Goal: Task Accomplishment & Management: Complete application form

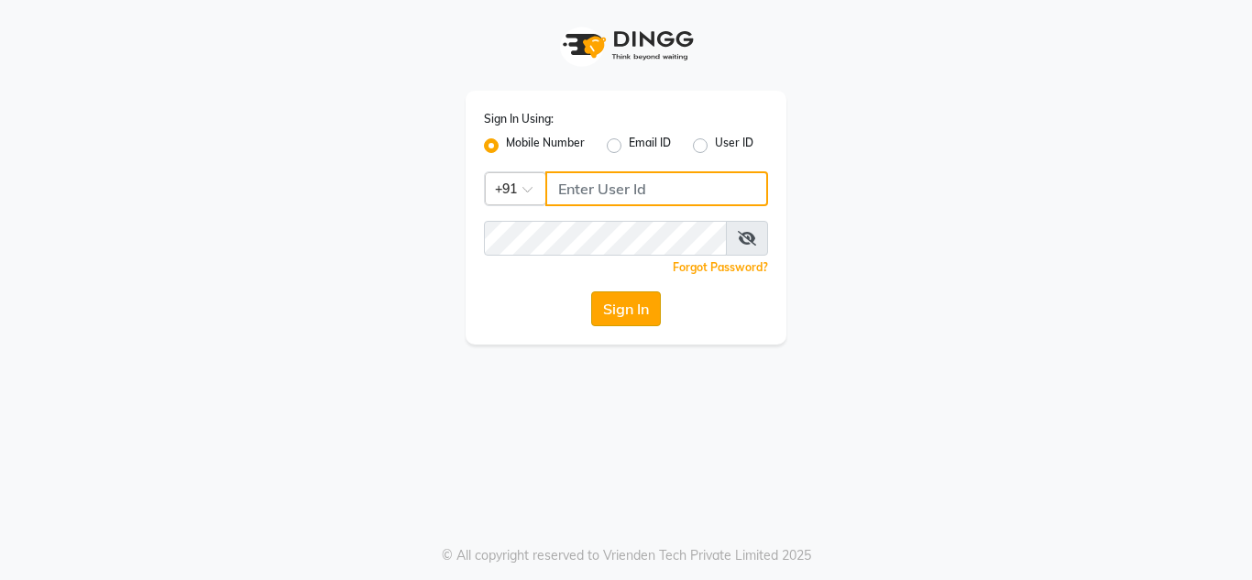
type input "9319697575"
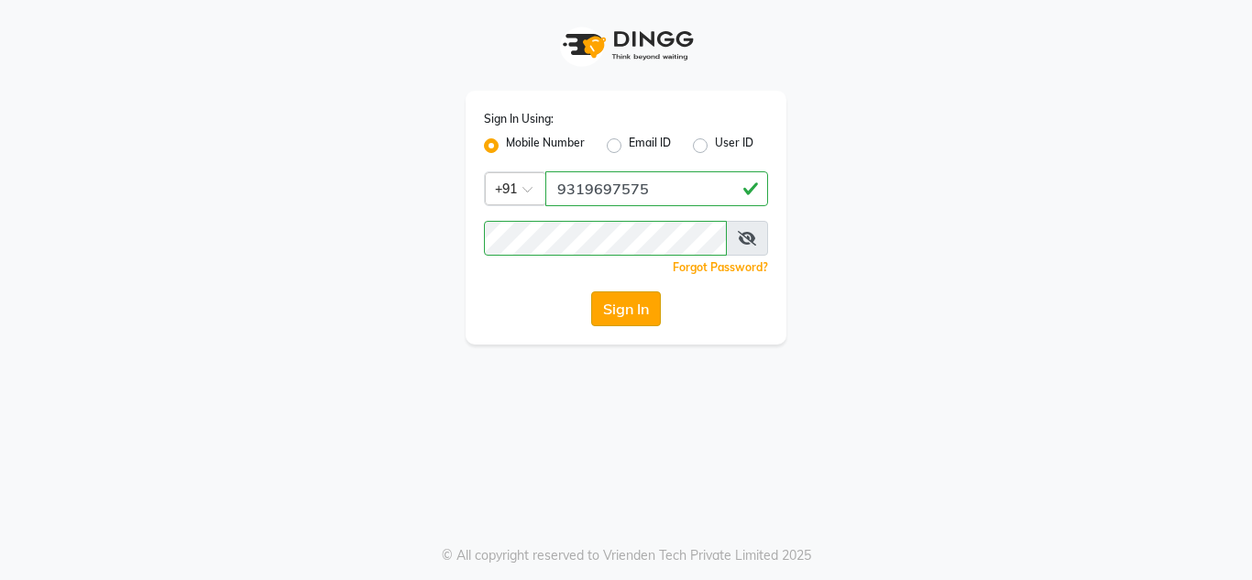
click at [605, 315] on button "Sign In" at bounding box center [626, 309] width 70 height 35
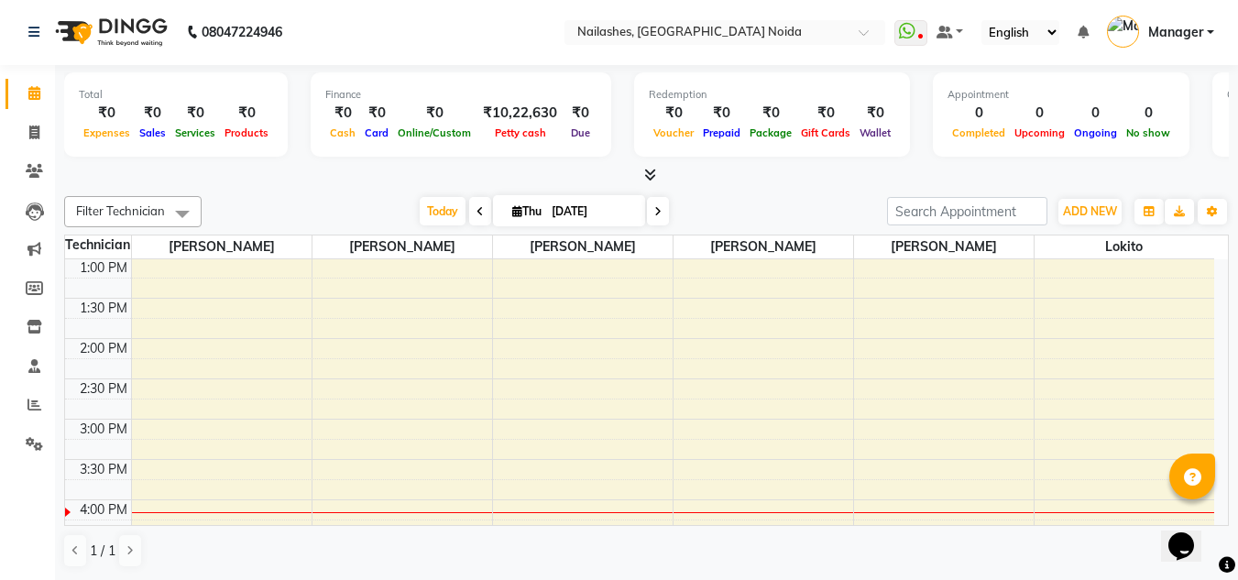
scroll to position [391, 0]
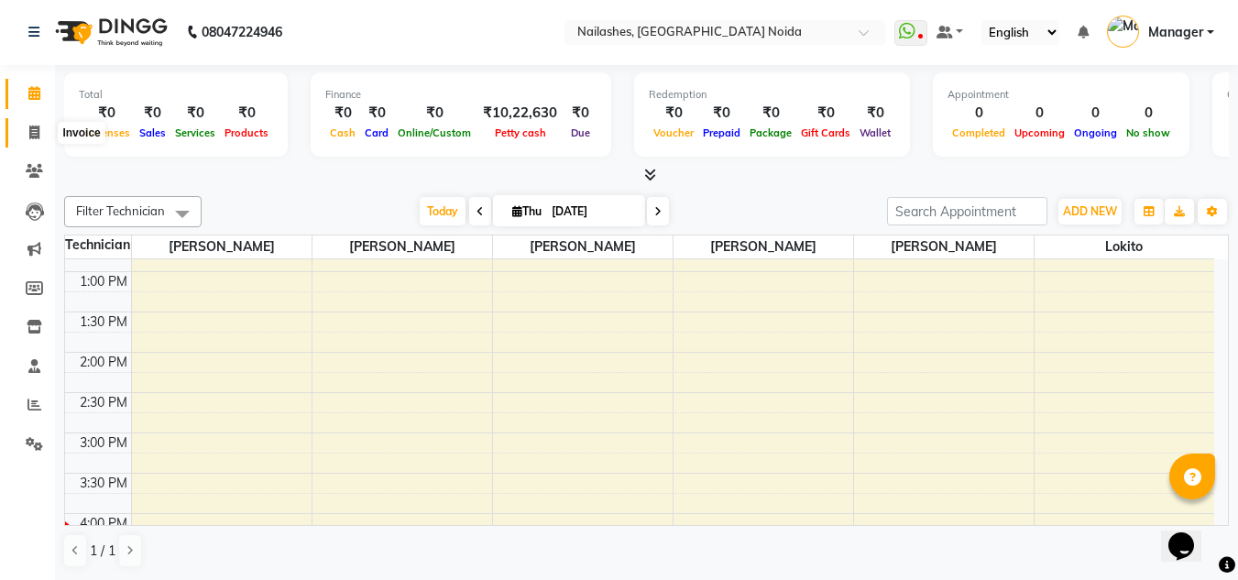
click at [35, 128] on icon at bounding box center [34, 133] width 10 height 14
select select "service"
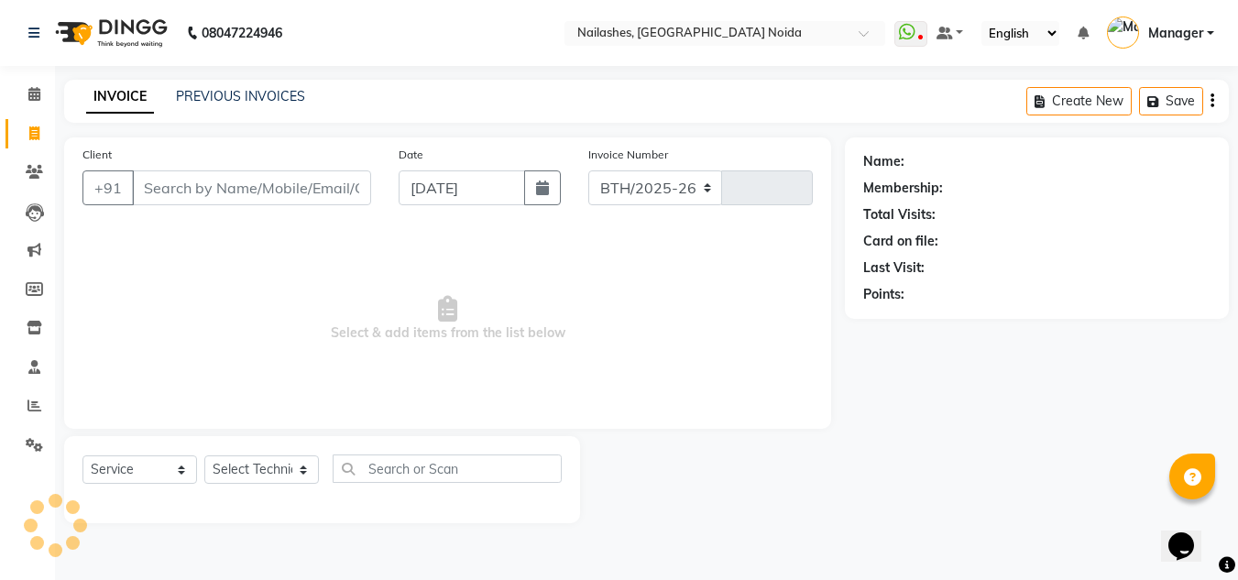
select select "6068"
type input "0904"
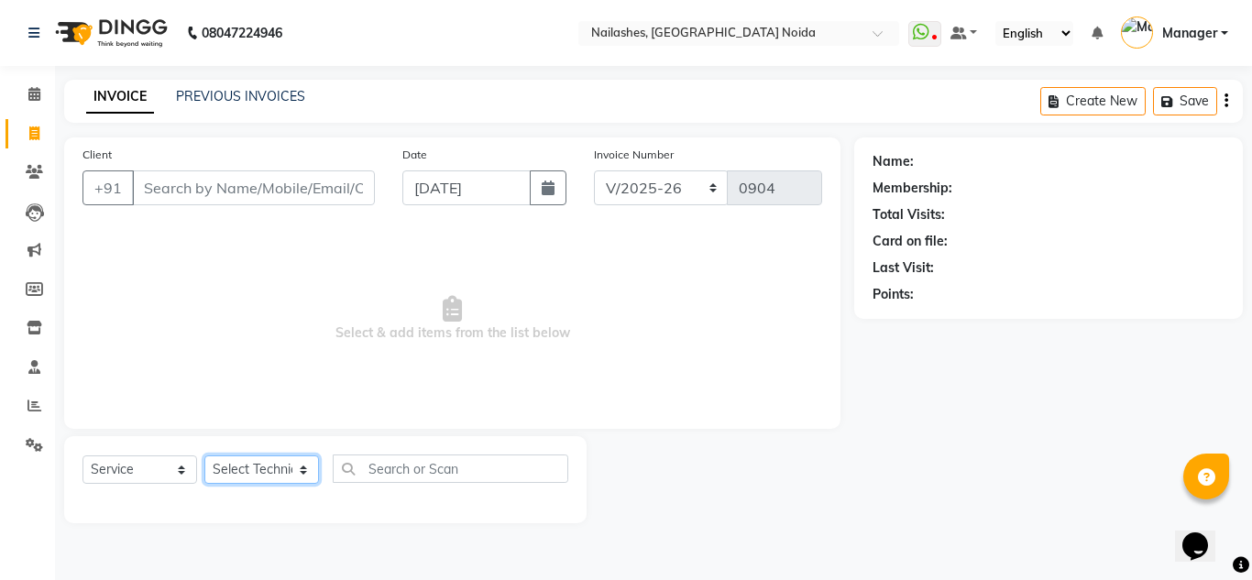
click at [245, 471] on select "Select Technician [PERSON_NAME] [PERSON_NAME] Lokito Manager [PERSON_NAME] [PER…" at bounding box center [261, 470] width 115 height 28
select select "46557"
click at [204, 456] on select "Select Technician [PERSON_NAME] [PERSON_NAME] Lokito Manager [PERSON_NAME] [PER…" at bounding box center [261, 470] width 115 height 28
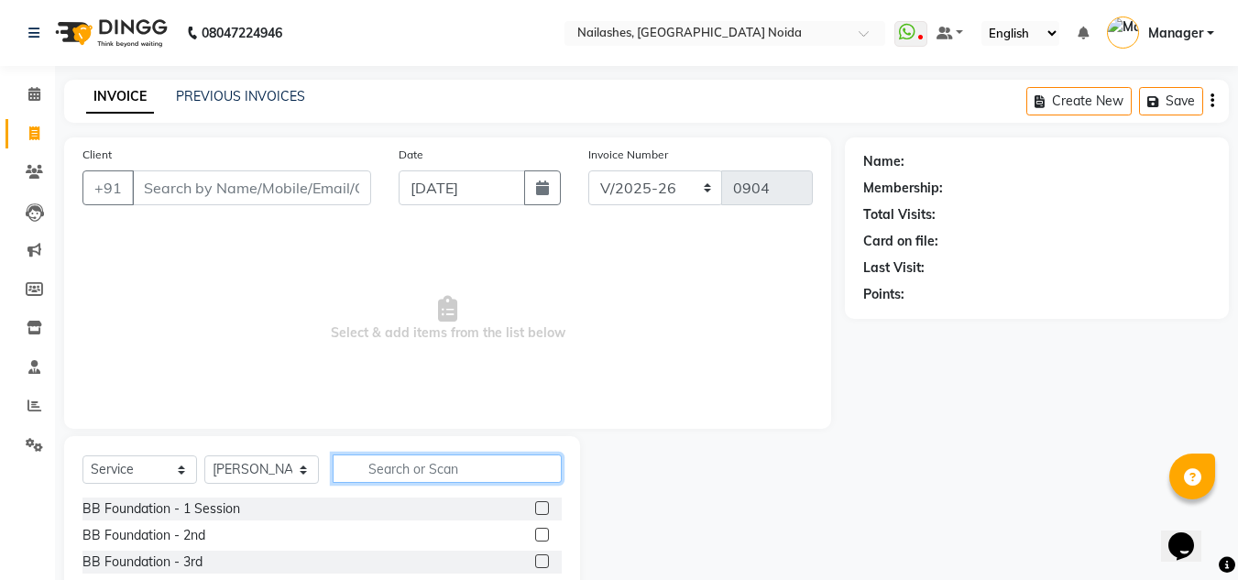
click at [426, 479] on input "text" at bounding box center [447, 469] width 229 height 28
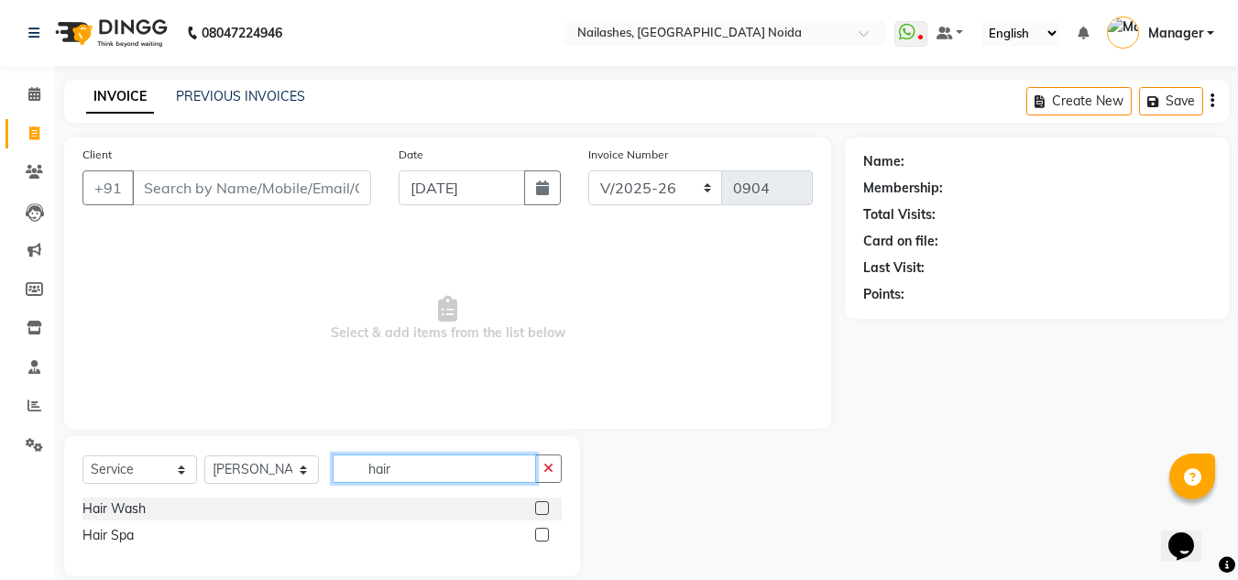
type input "hair"
click at [542, 511] on label at bounding box center [542, 508] width 14 height 14
click at [542, 511] on input "checkbox" at bounding box center [541, 509] width 12 height 12
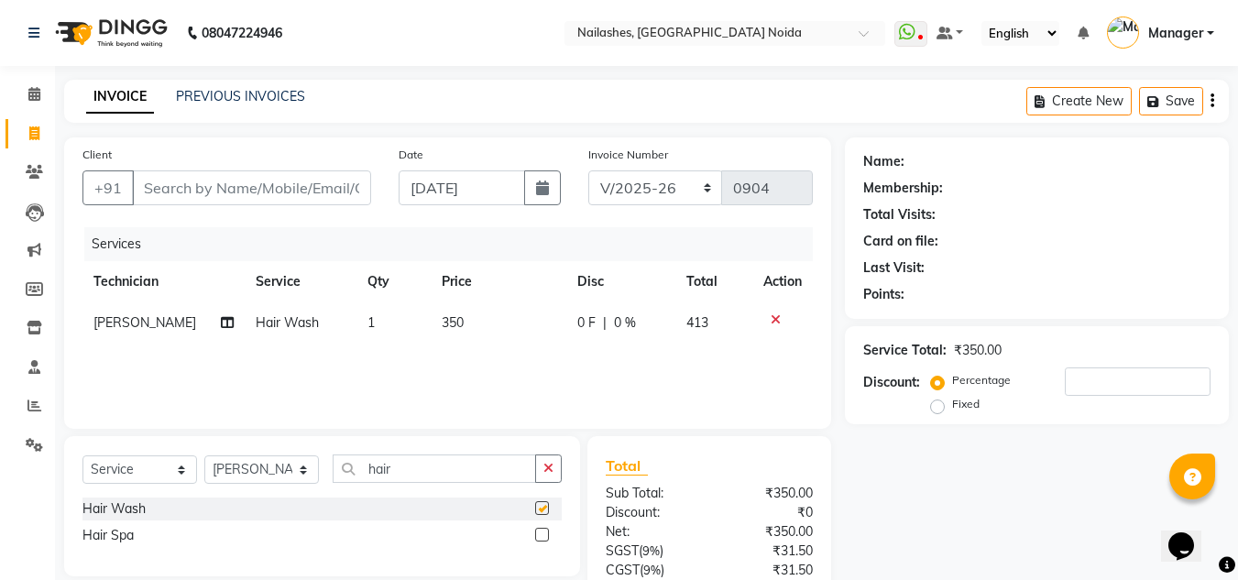
checkbox input "false"
click at [453, 320] on span "350" at bounding box center [453, 322] width 22 height 17
select select "46557"
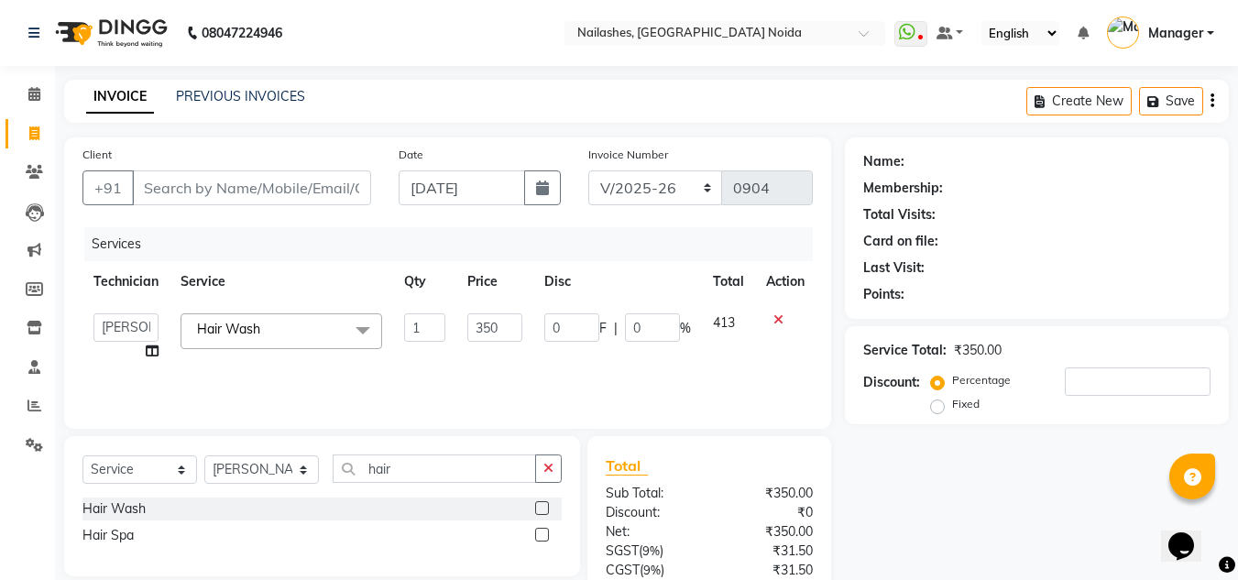
click at [453, 320] on td "1" at bounding box center [424, 338] width 63 height 70
click at [473, 317] on input "350" at bounding box center [495, 328] width 55 height 28
type input "424"
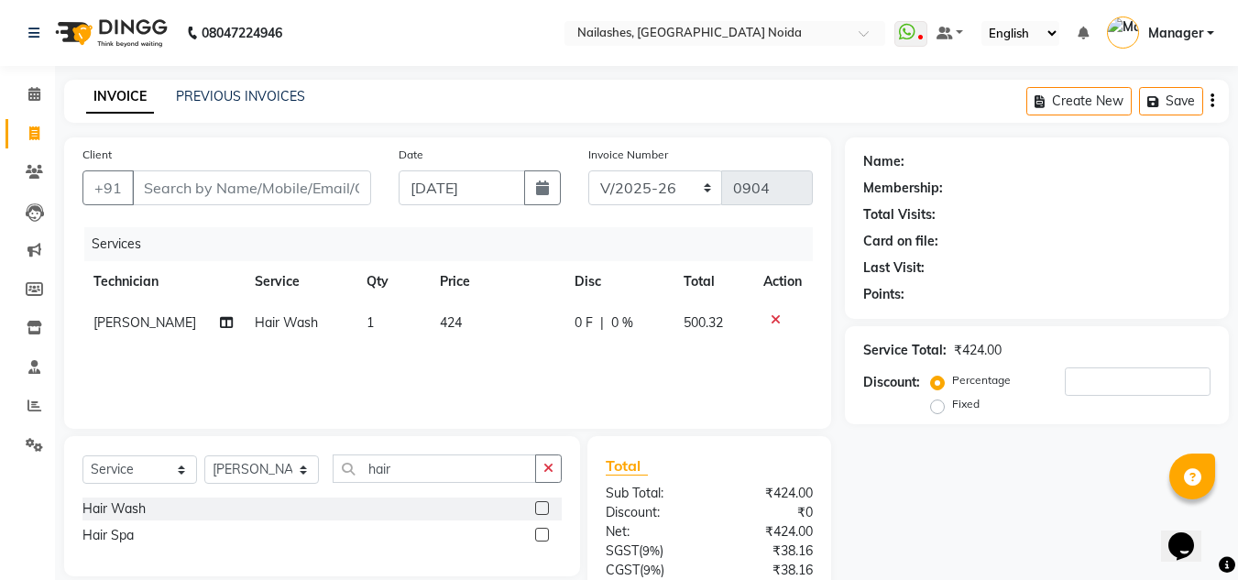
click at [581, 362] on div "Services Technician Service Qty Price Disc Total Action [PERSON_NAME] Hair Wash…" at bounding box center [448, 318] width 731 height 183
click at [171, 197] on input "Client" at bounding box center [251, 188] width 239 height 35
click at [455, 314] on td "424" at bounding box center [496, 323] width 135 height 41
select select "46557"
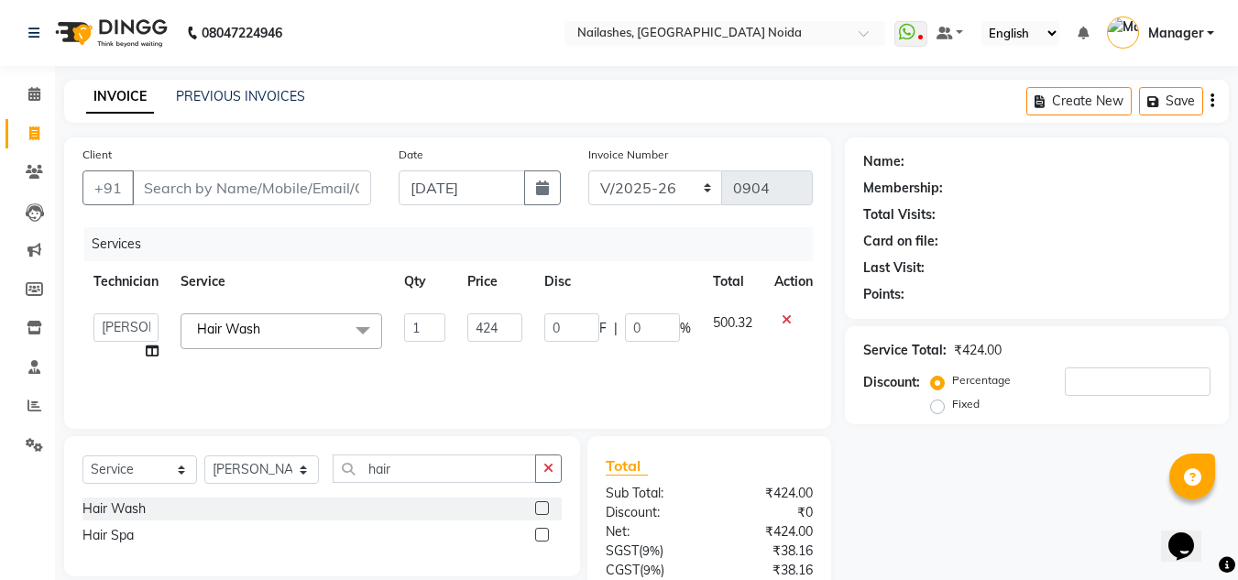
click at [455, 314] on td "1" at bounding box center [424, 338] width 63 height 70
click at [493, 322] on input "424" at bounding box center [495, 328] width 55 height 28
type input "3"
type input "255"
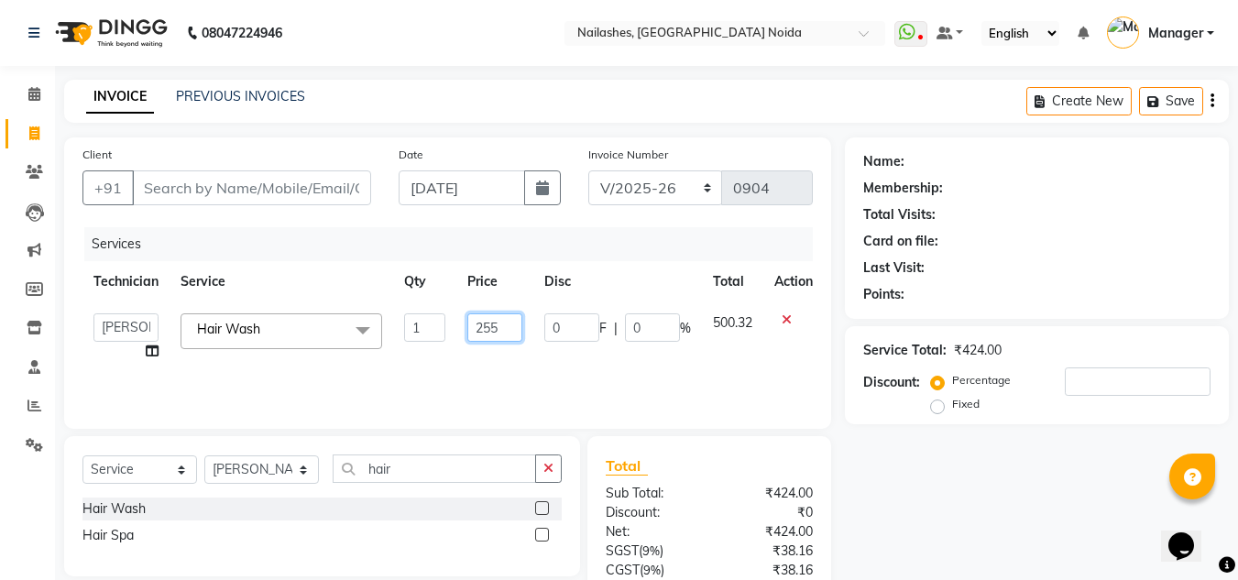
click at [502, 332] on input "255" at bounding box center [495, 328] width 55 height 28
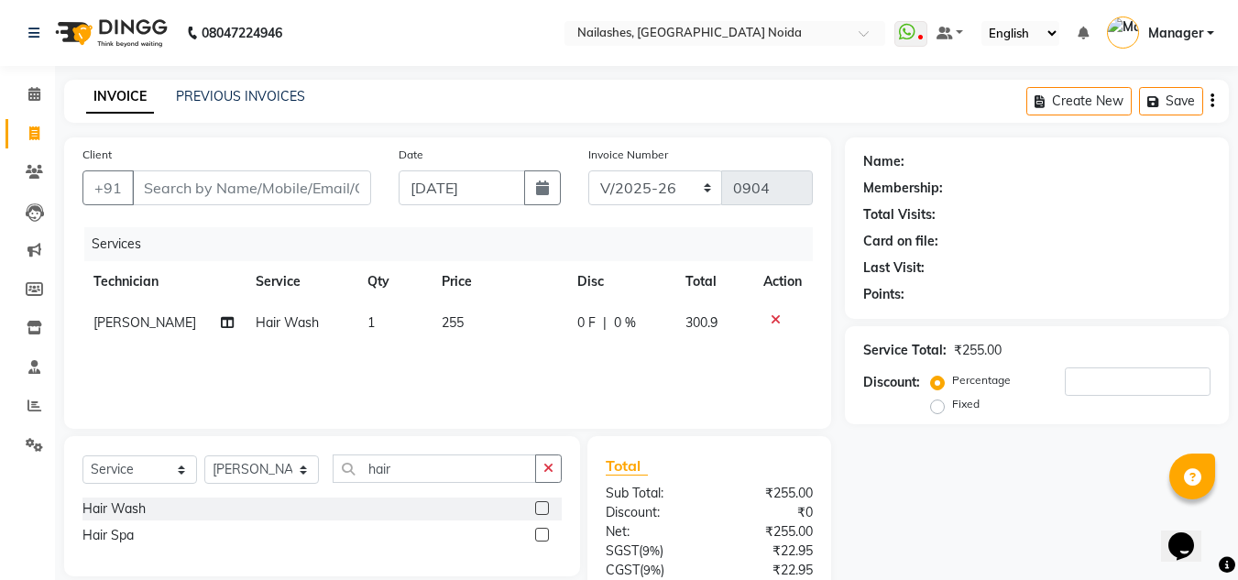
click at [520, 349] on div "Services Technician Service Qty Price Disc Total Action [PERSON_NAME] Hair Wash…" at bounding box center [448, 318] width 731 height 183
click at [245, 188] on input "Client" at bounding box center [251, 188] width 239 height 35
type input "7"
type input "0"
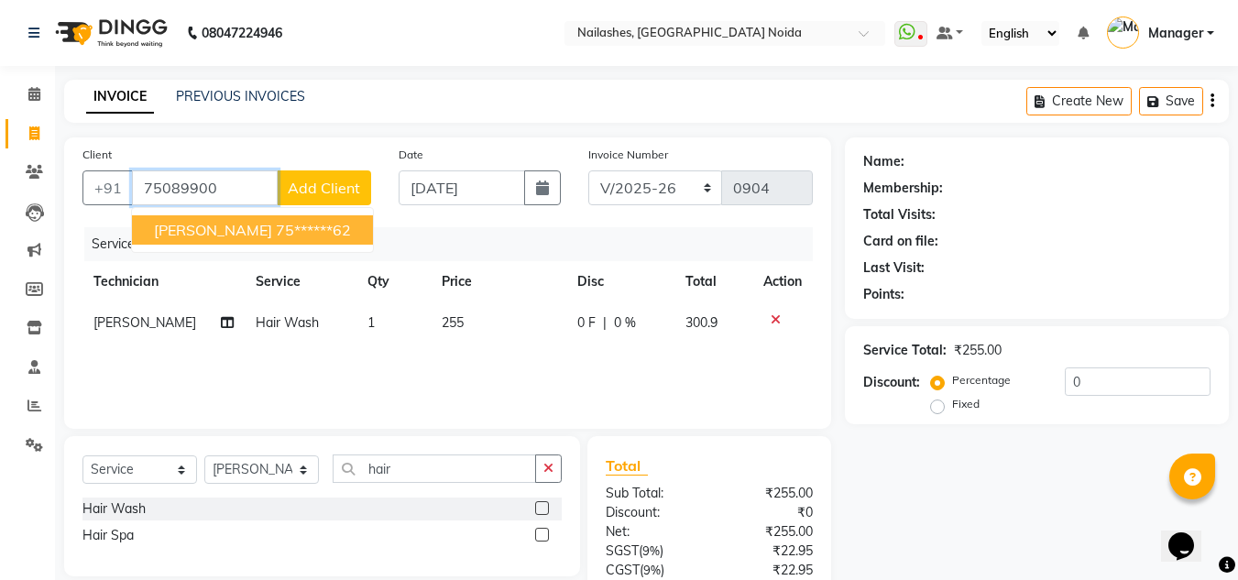
click at [276, 236] on ngb-highlight "75******62" at bounding box center [313, 230] width 75 height 18
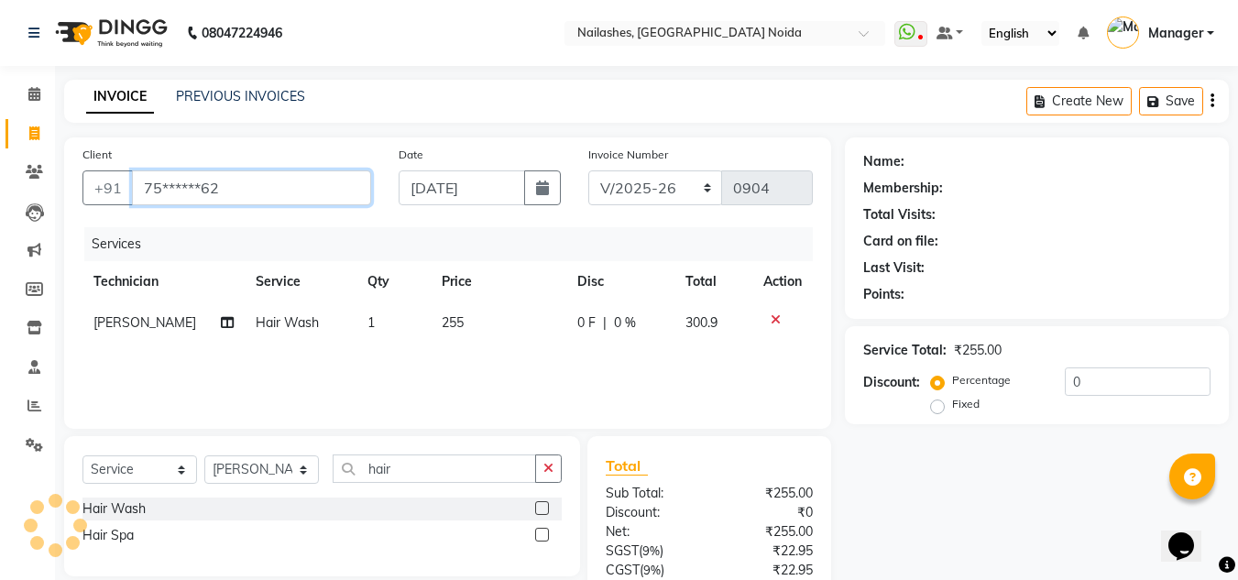
type input "75******62"
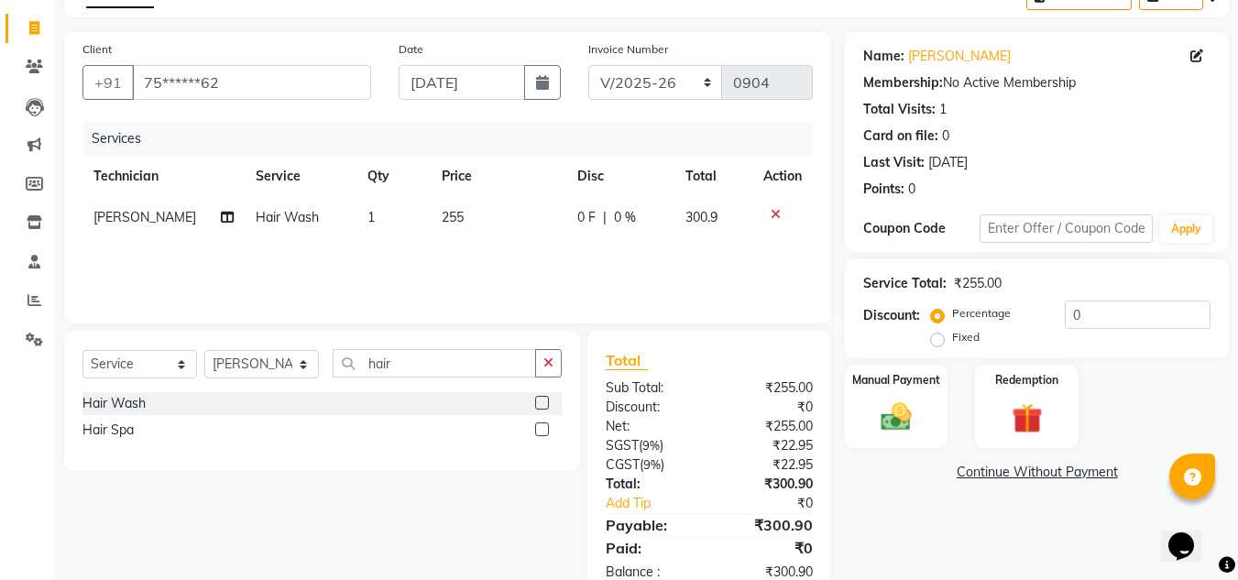
scroll to position [111, 0]
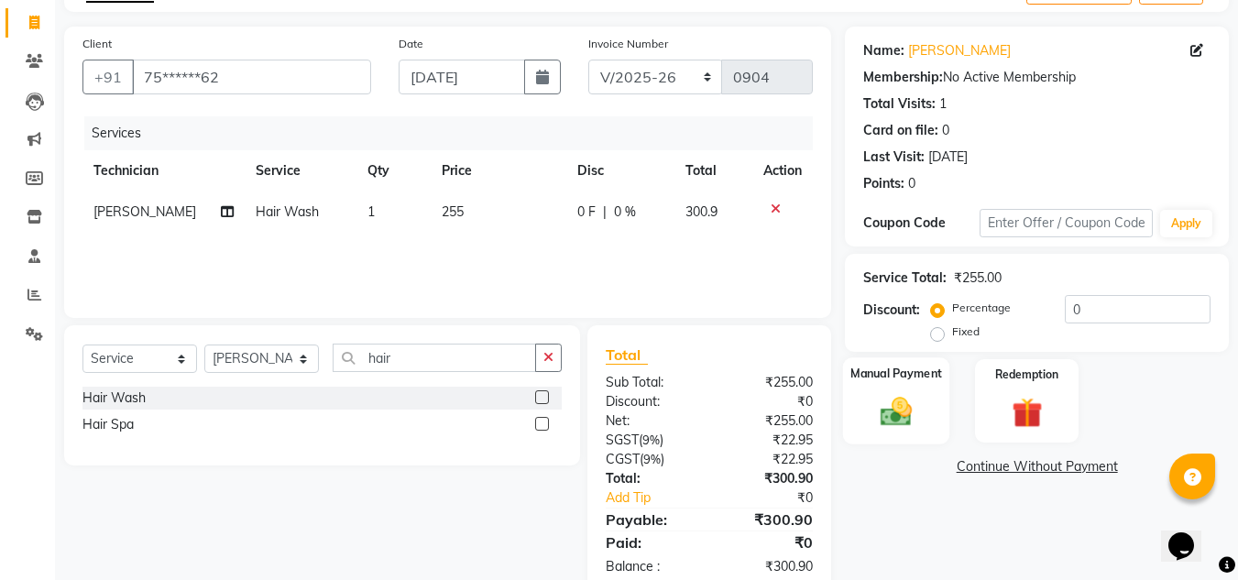
click at [910, 413] on img at bounding box center [896, 411] width 51 height 37
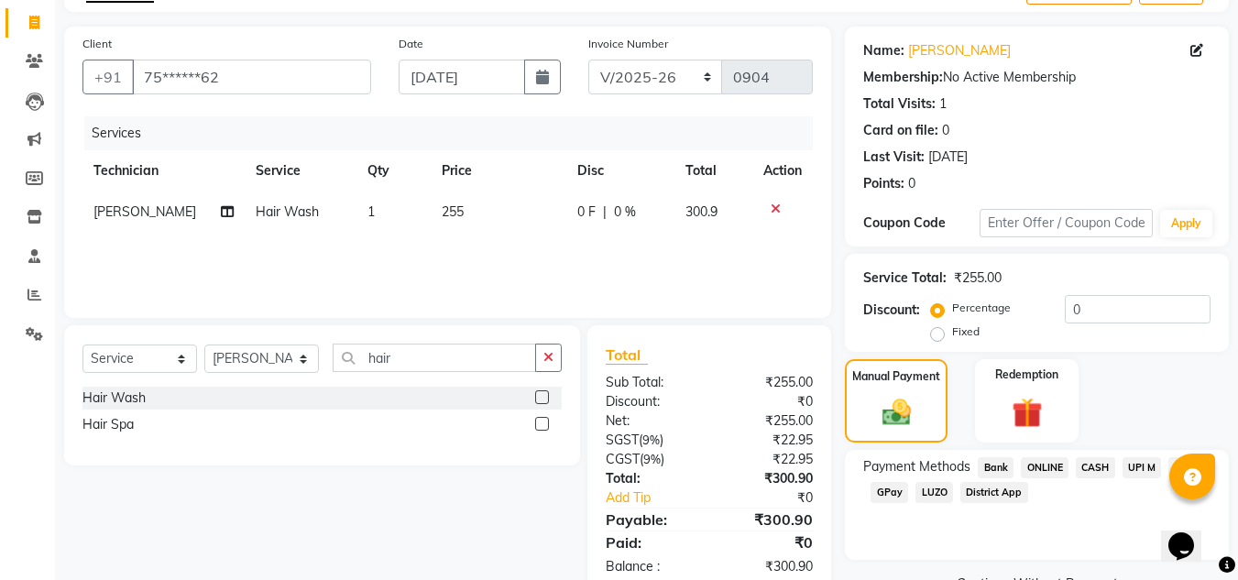
click at [1035, 467] on span "ONLINE" at bounding box center [1045, 467] width 48 height 21
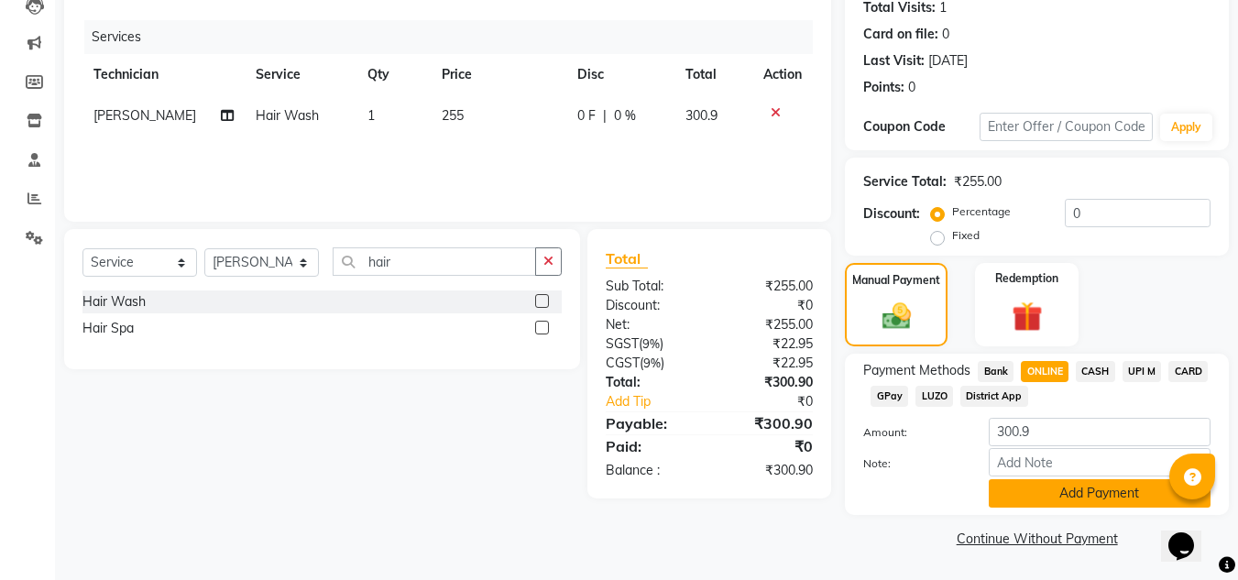
click at [1051, 504] on button "Add Payment" at bounding box center [1100, 493] width 222 height 28
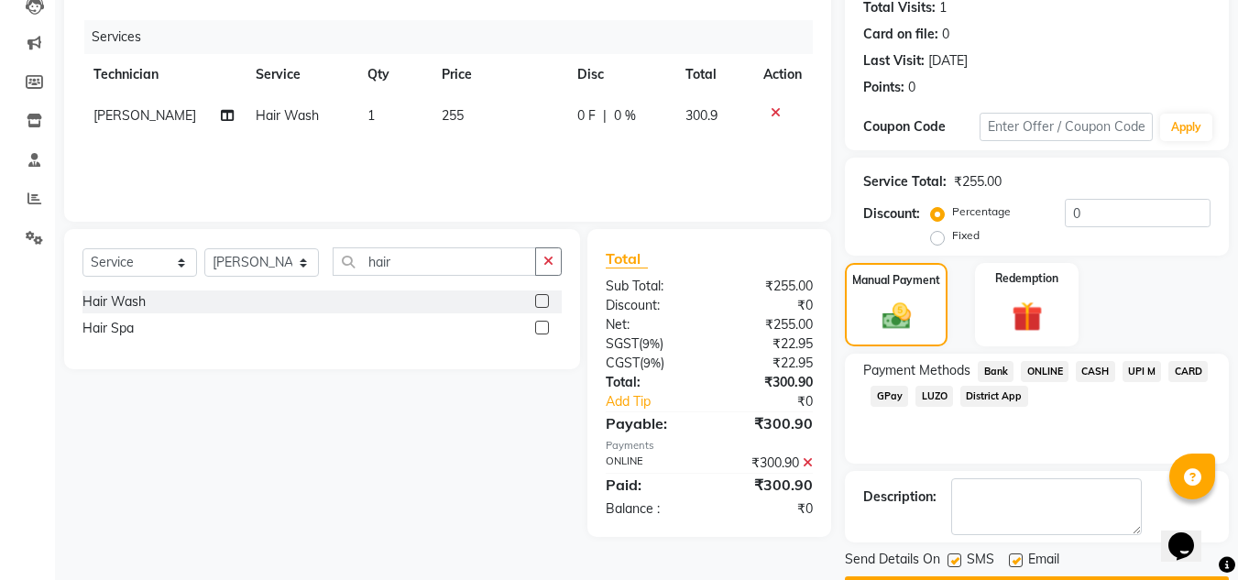
scroll to position [259, 0]
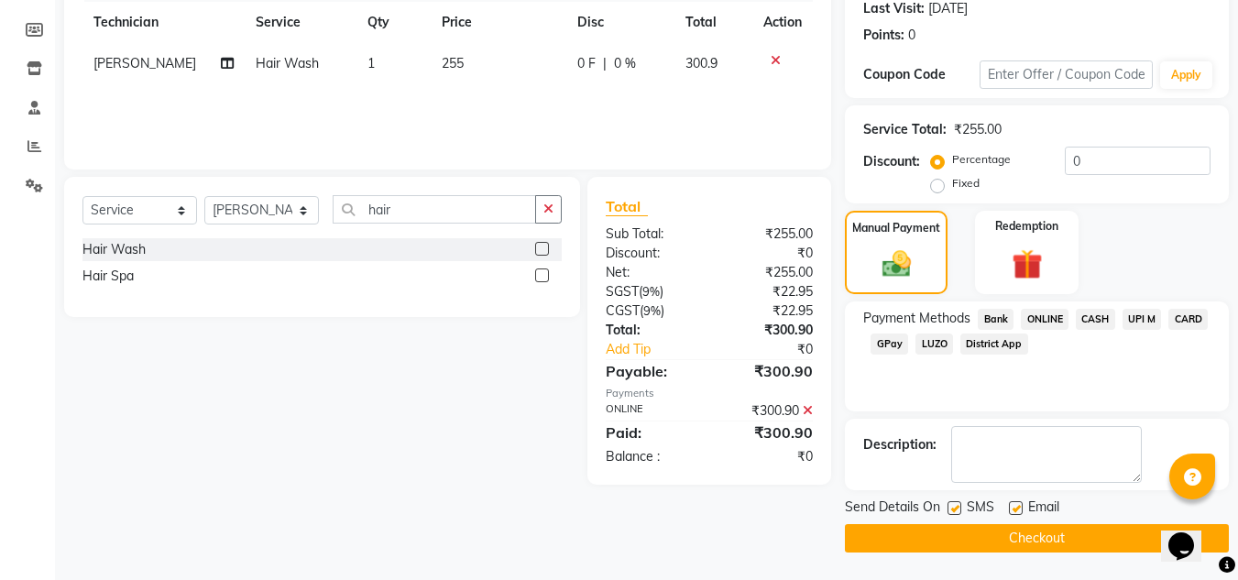
click at [990, 533] on button "Checkout" at bounding box center [1037, 538] width 384 height 28
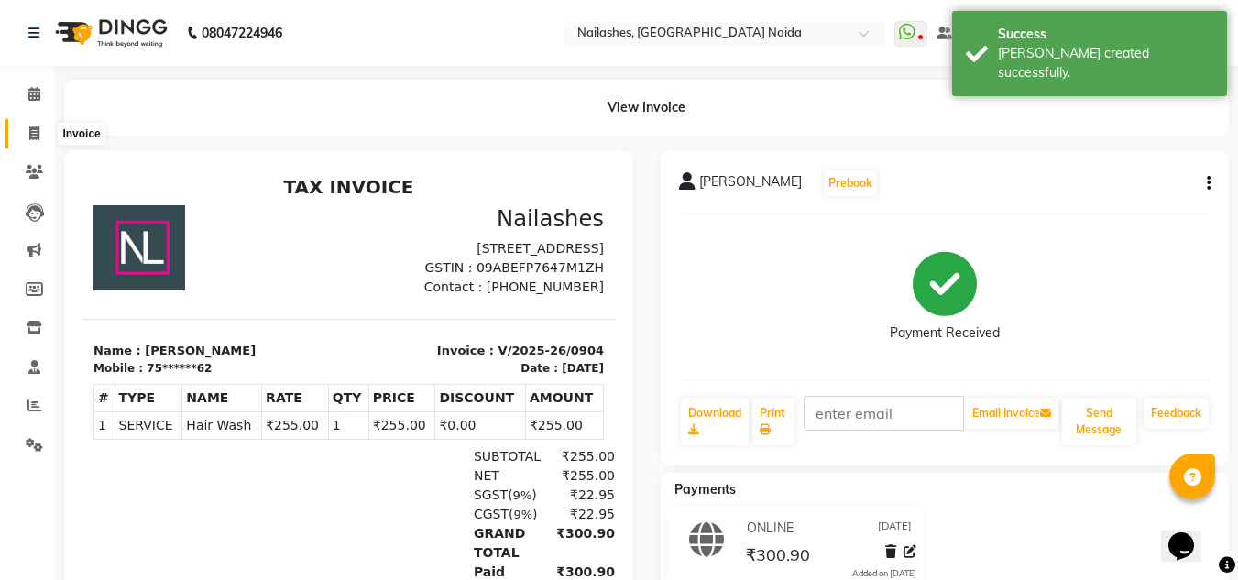
click at [31, 139] on icon at bounding box center [34, 134] width 10 height 14
select select "service"
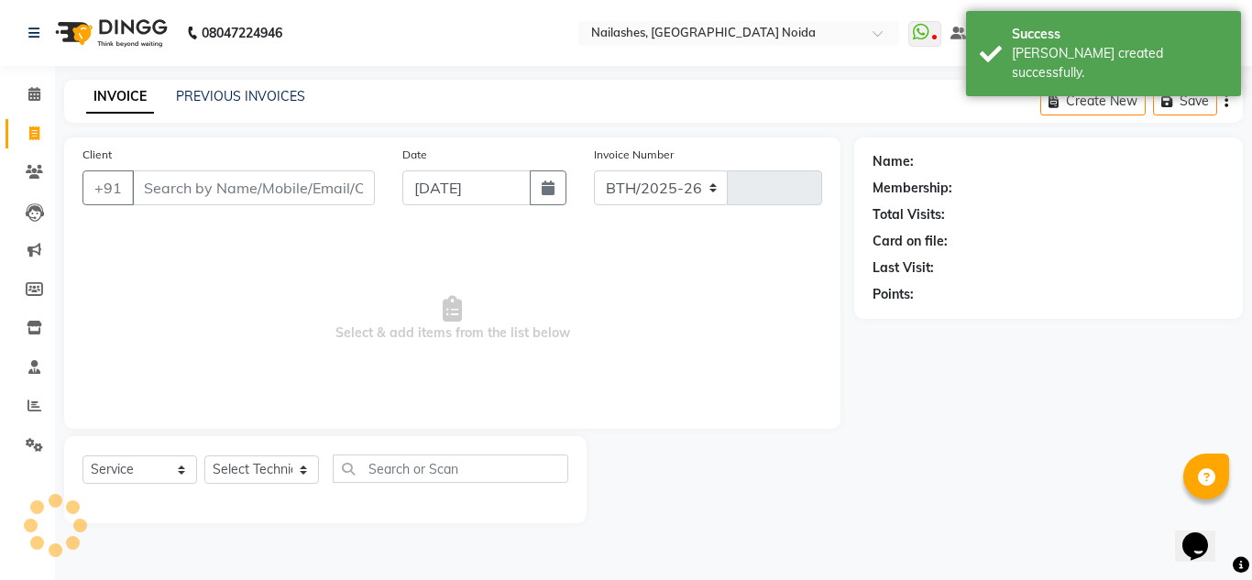
select select "6068"
type input "0905"
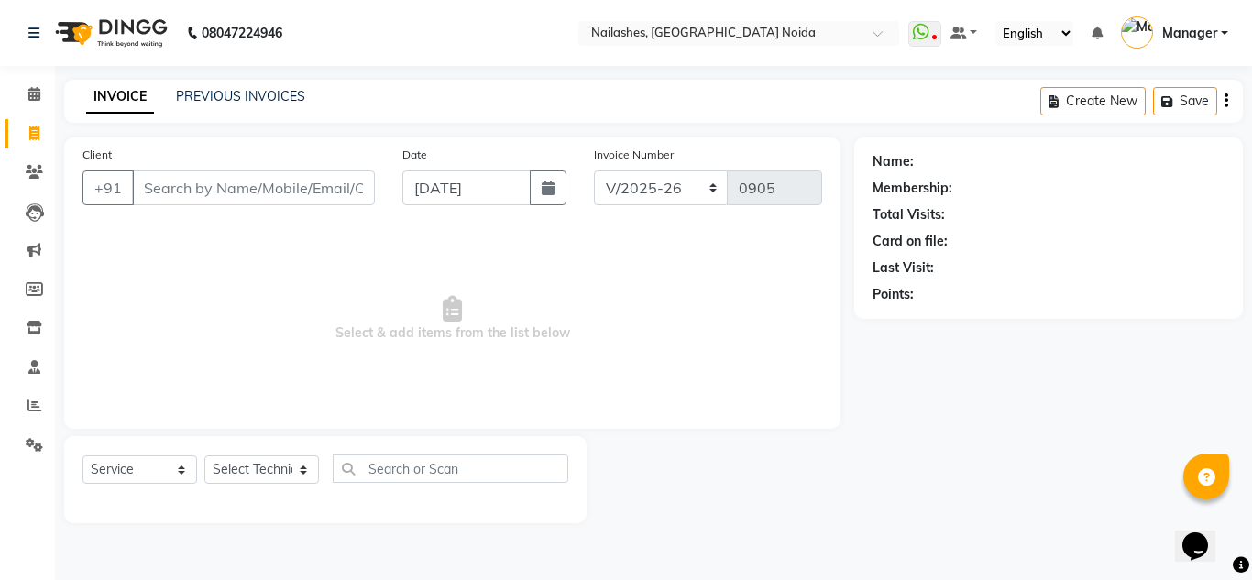
click at [31, 139] on icon at bounding box center [34, 134] width 10 height 14
select select "service"
type input "0905"
select select "6068"
click at [39, 144] on link "Invoice" at bounding box center [28, 134] width 44 height 30
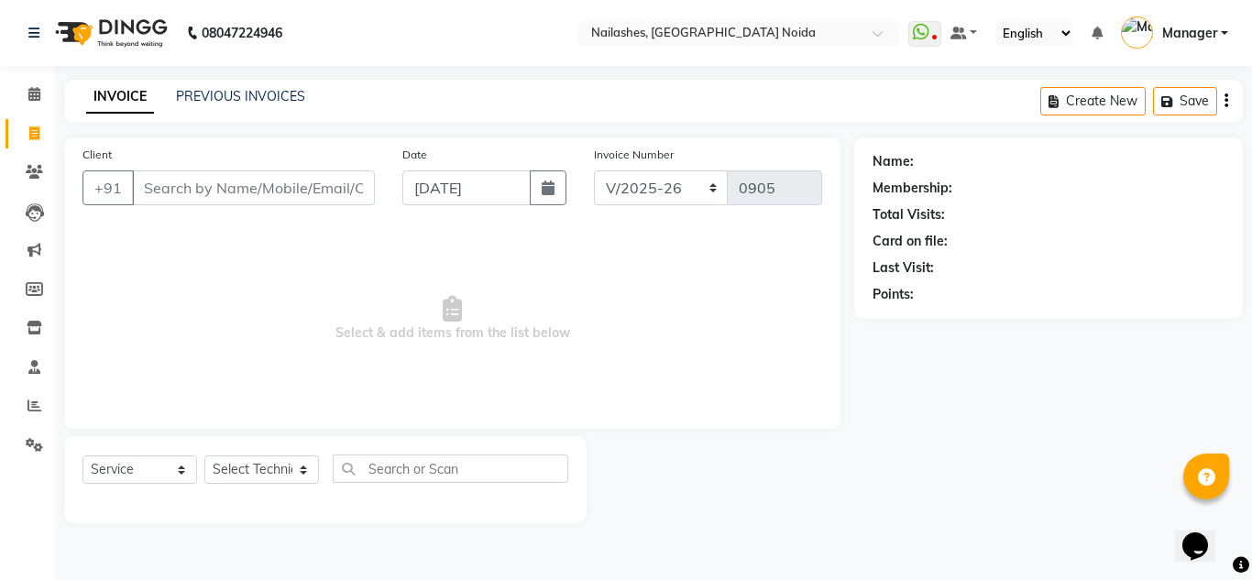
select select "service"
type input "0905"
select select "6068"
click at [39, 144] on link "Invoice" at bounding box center [28, 134] width 44 height 30
select select "service"
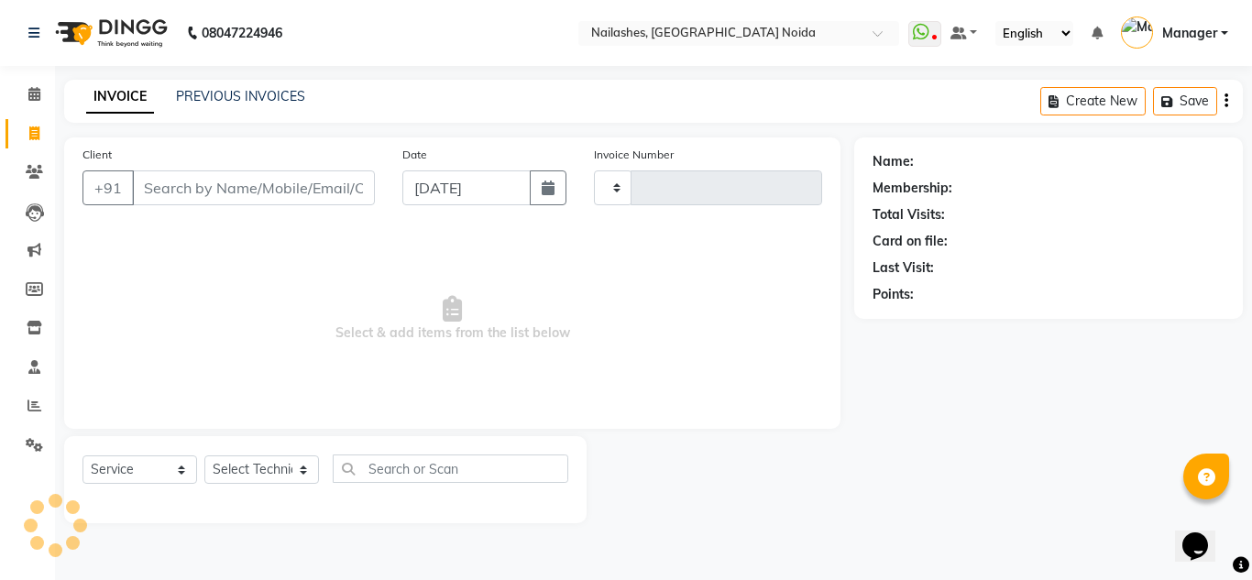
type input "0905"
select select "6068"
click at [928, 38] on icon at bounding box center [921, 32] width 17 height 18
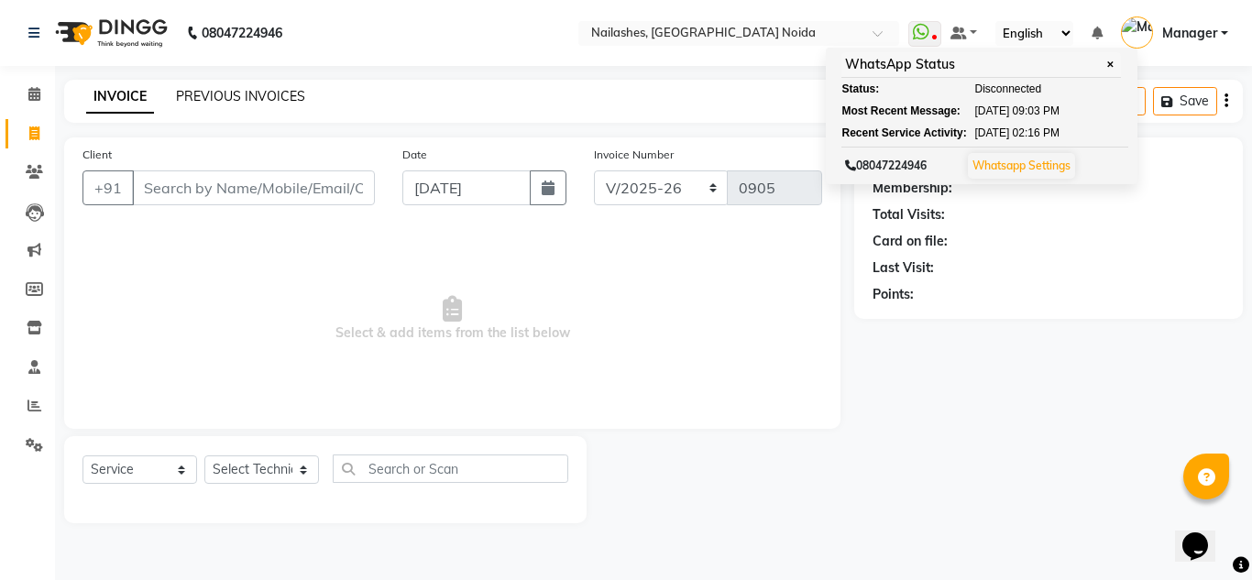
click at [245, 94] on link "PREVIOUS INVOICES" at bounding box center [240, 96] width 129 height 17
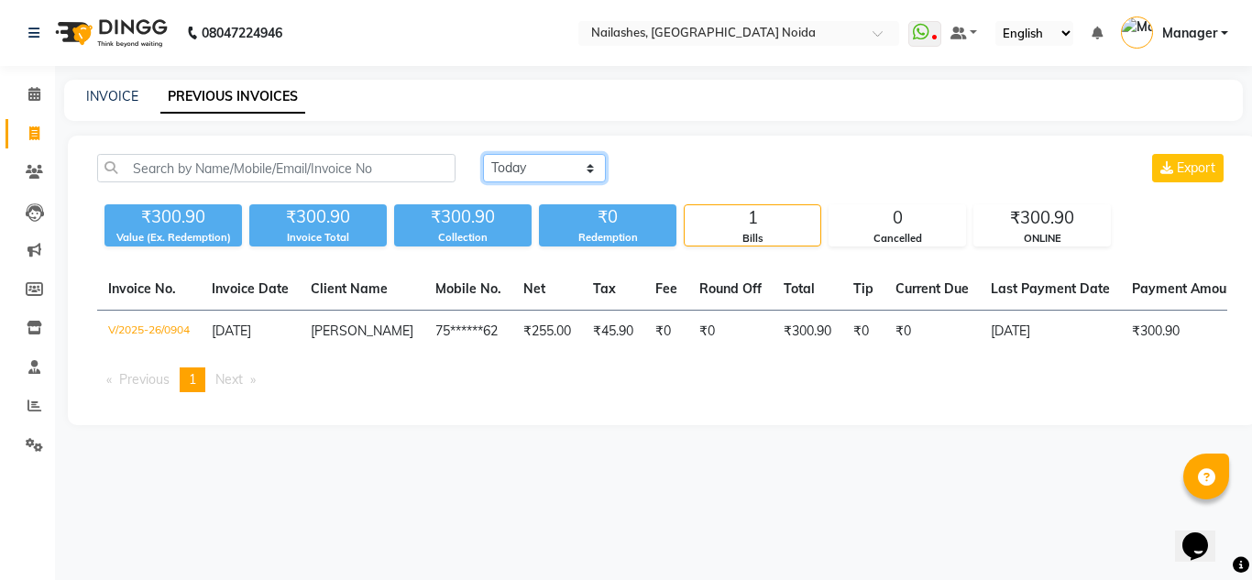
click at [567, 160] on select "[DATE] [DATE] Custom Range" at bounding box center [544, 168] width 123 height 28
select select "range"
click at [483, 154] on select "[DATE] [DATE] Custom Range" at bounding box center [544, 168] width 123 height 28
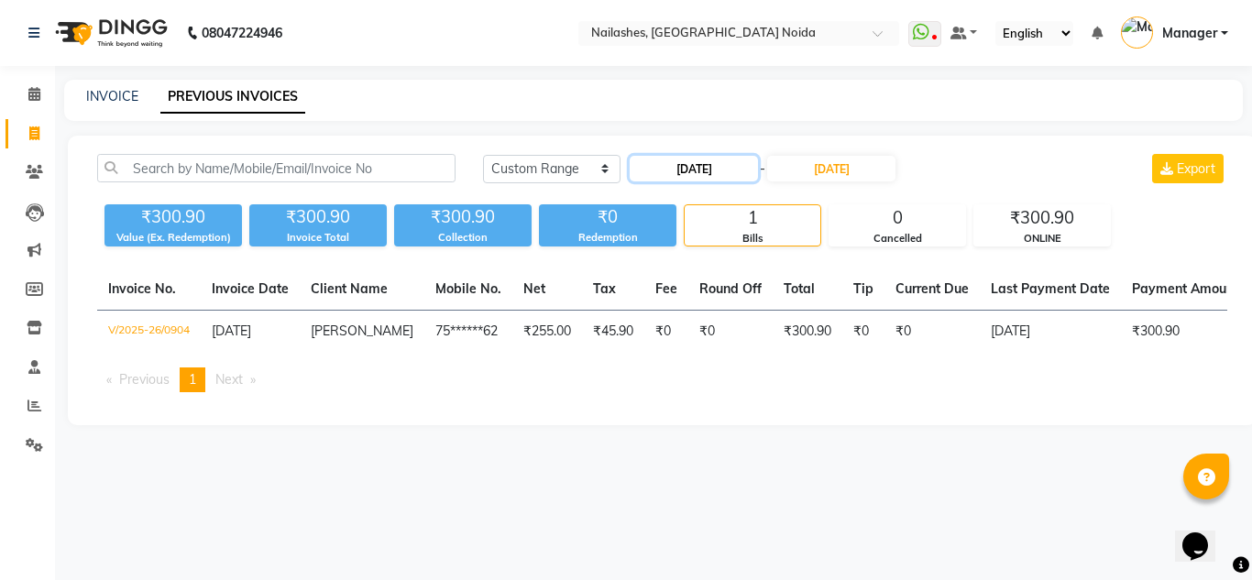
click at [720, 169] on input "[DATE]" at bounding box center [694, 169] width 128 height 26
select select "9"
select select "2025"
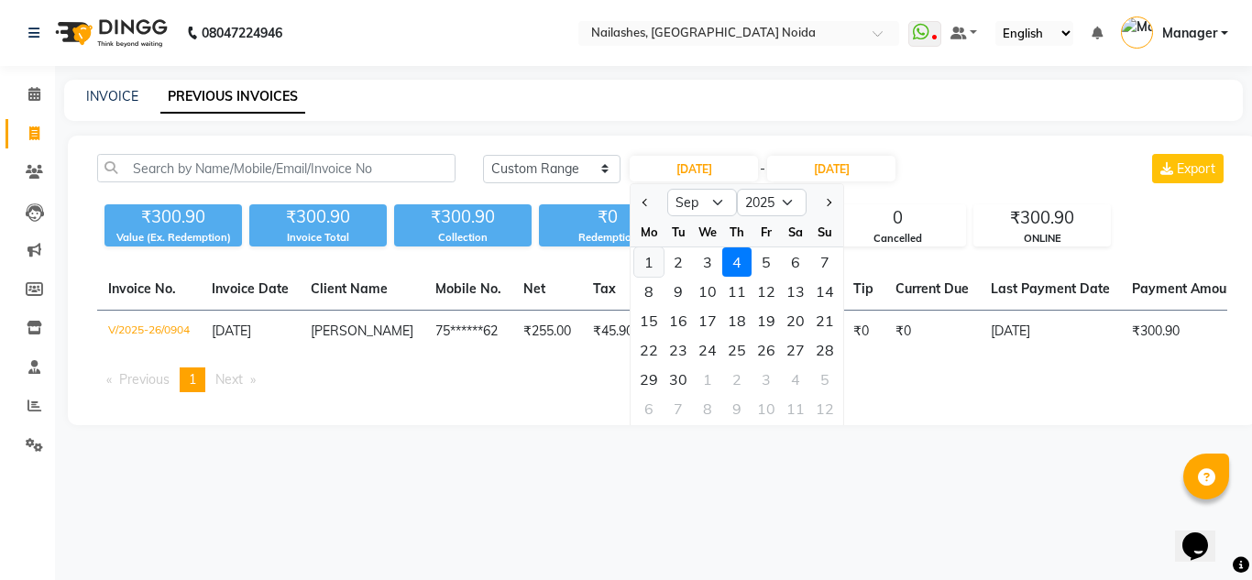
click at [655, 258] on div "1" at bounding box center [648, 262] width 29 height 29
type input "[DATE]"
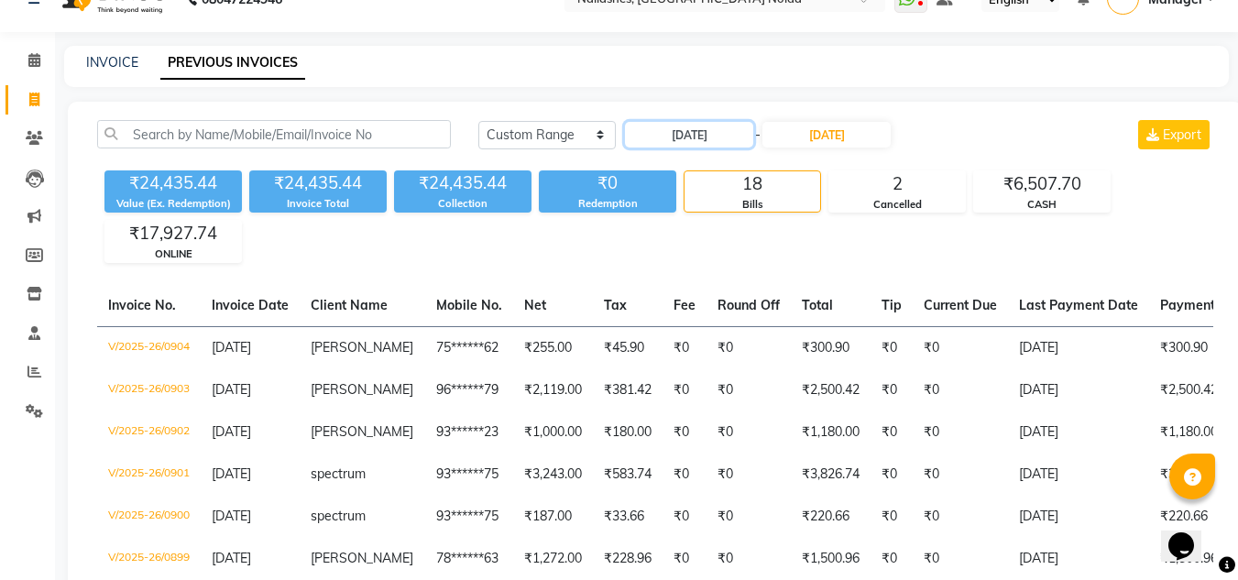
scroll to position [40, 0]
